Goal: Register for event/course

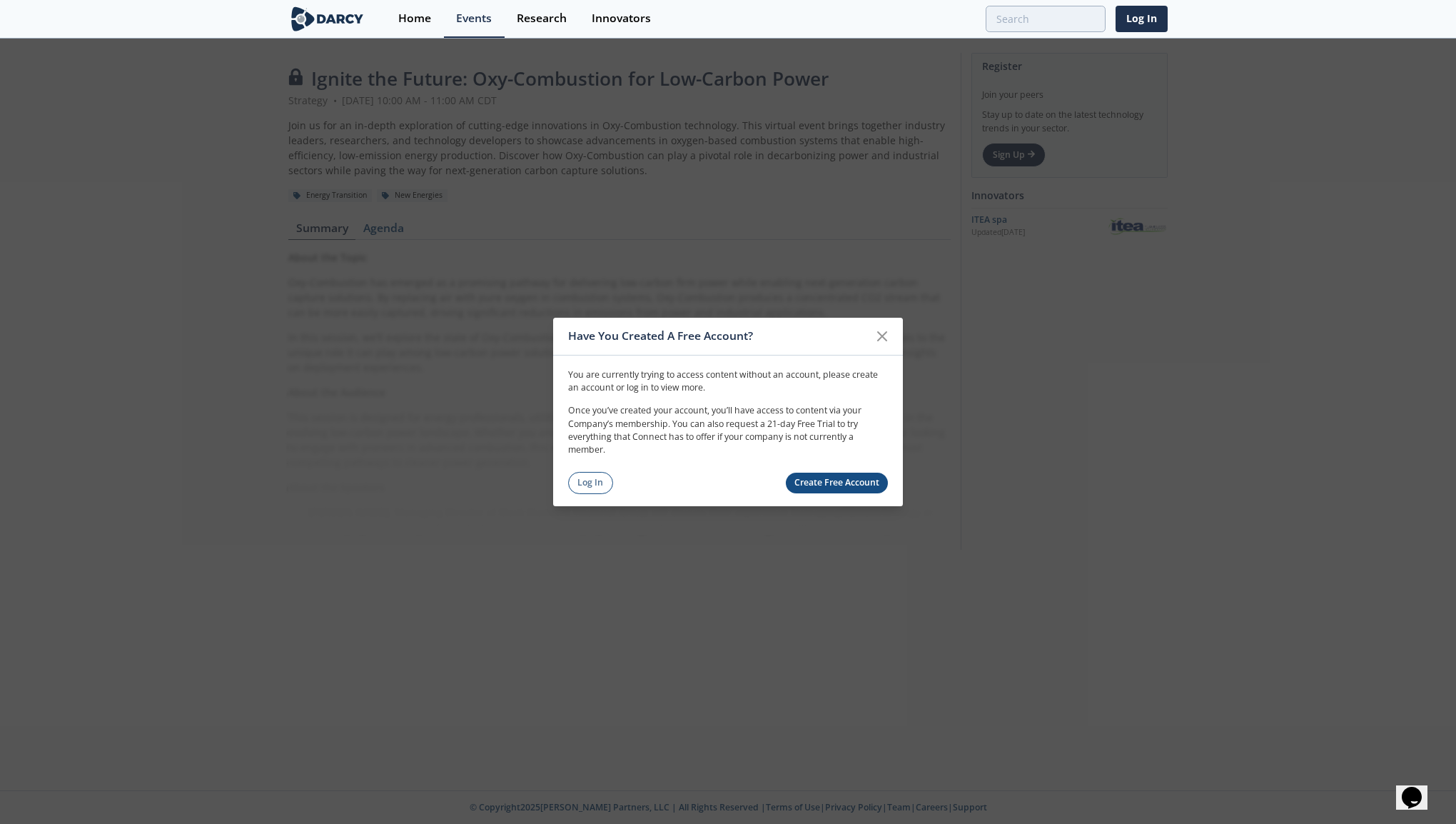
click at [596, 478] on link "Log In" at bounding box center [591, 482] width 45 height 22
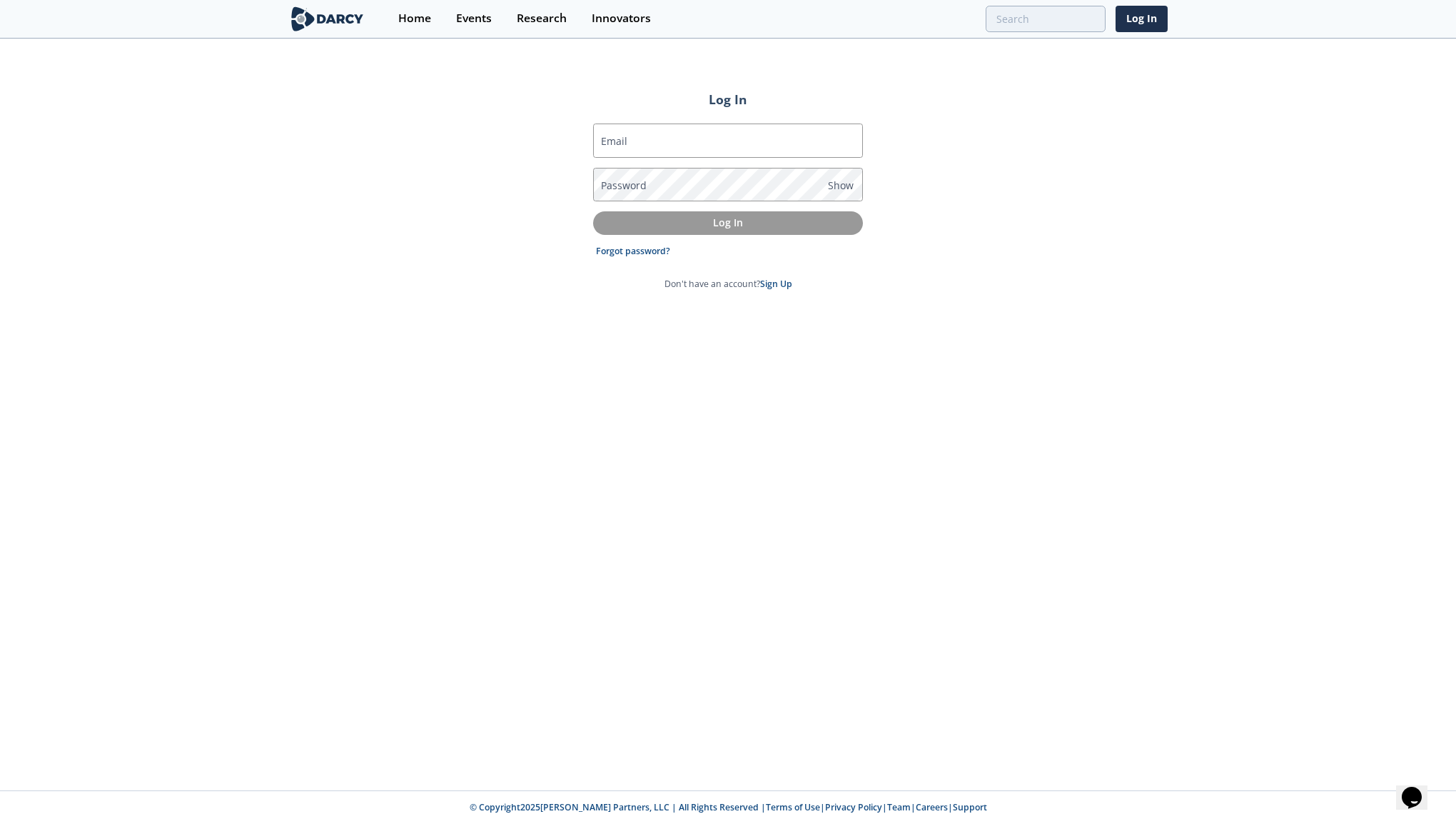
type input "[EMAIL_ADDRESS][DOMAIN_NAME]"
click at [771, 224] on p "Log In" at bounding box center [728, 223] width 250 height 15
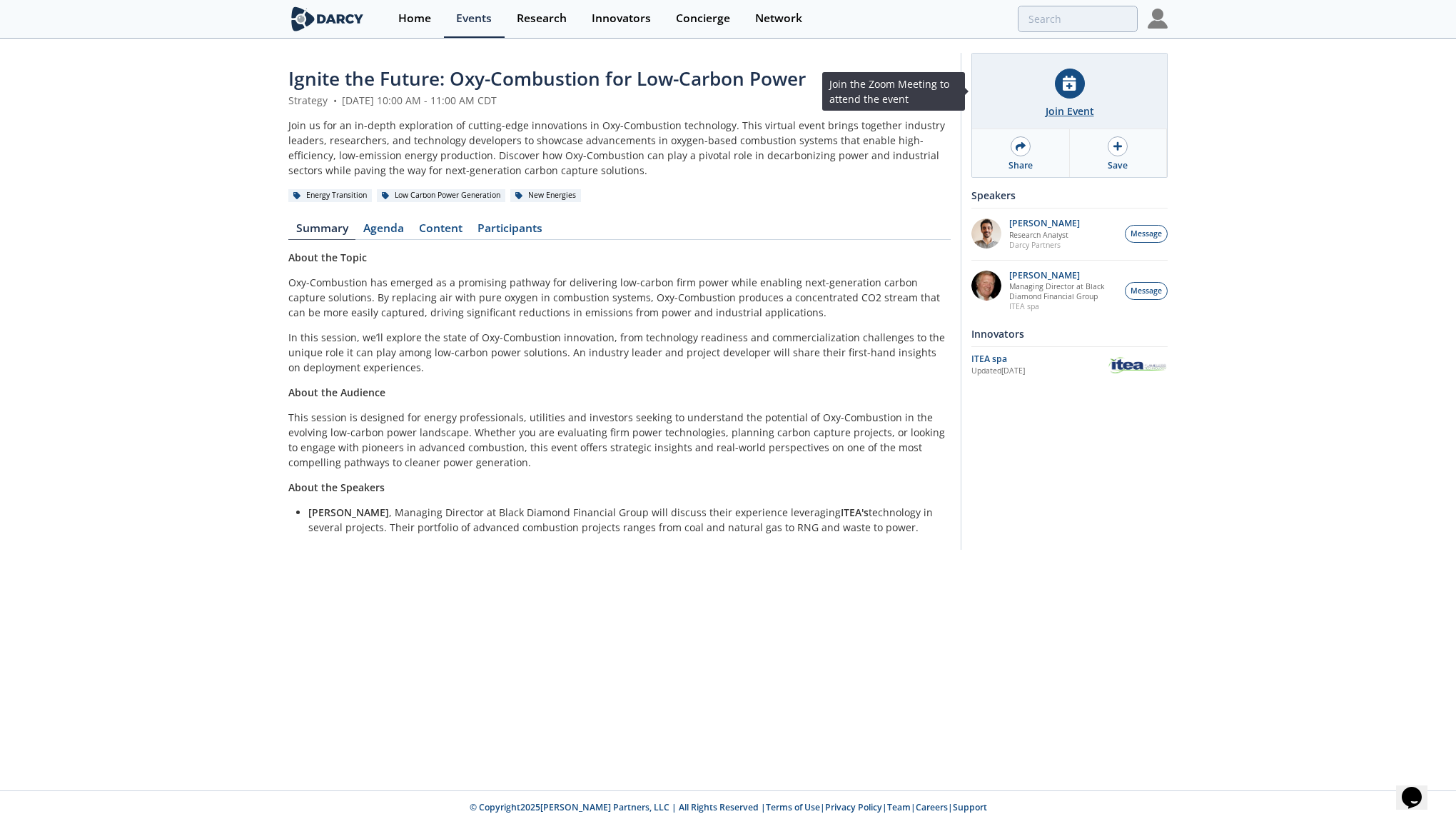
click at [1114, 105] on div "Join Event" at bounding box center [1070, 92] width 195 height 76
